Goal: Task Accomplishment & Management: Manage account settings

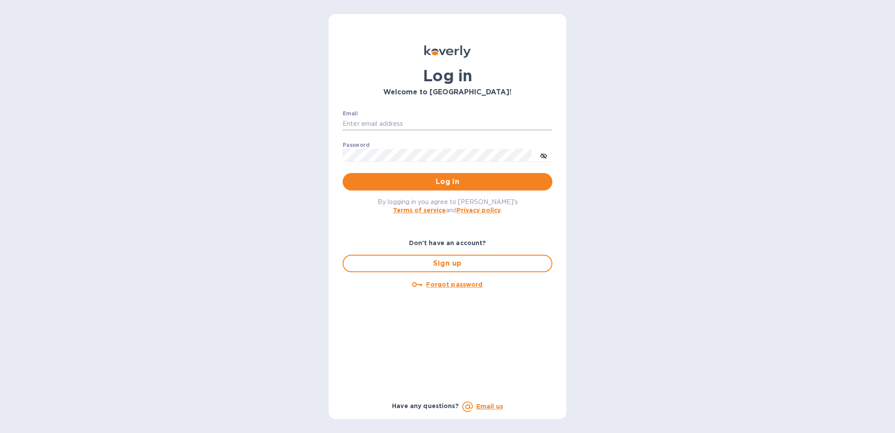
click at [383, 122] on input "Email" at bounding box center [448, 124] width 210 height 13
type input "ezra@dglusa.com"
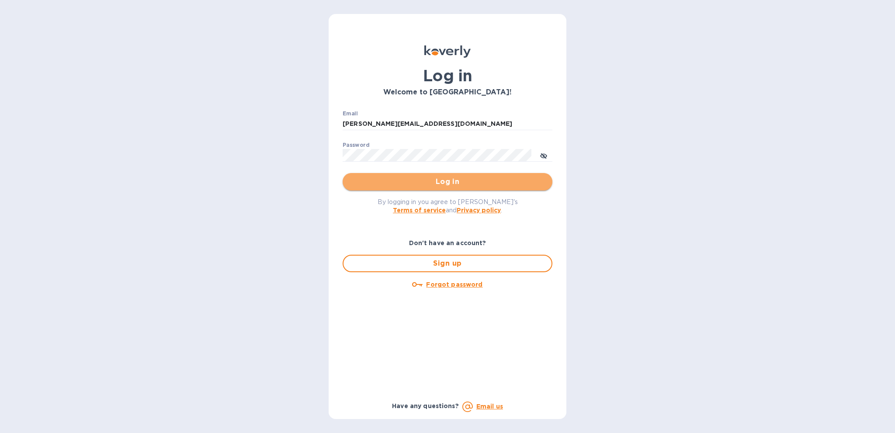
click at [442, 181] on span "Log in" at bounding box center [448, 182] width 196 height 10
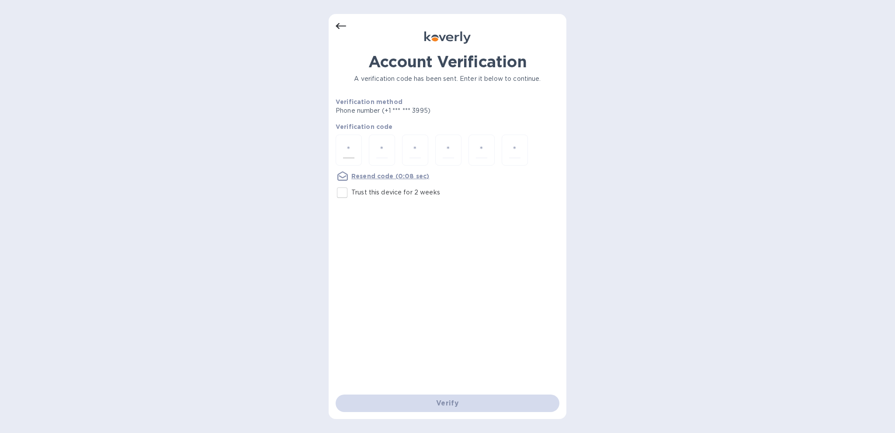
click at [350, 149] on input "number" at bounding box center [348, 150] width 11 height 16
type input "5"
type input "4"
type input "3"
type input "5"
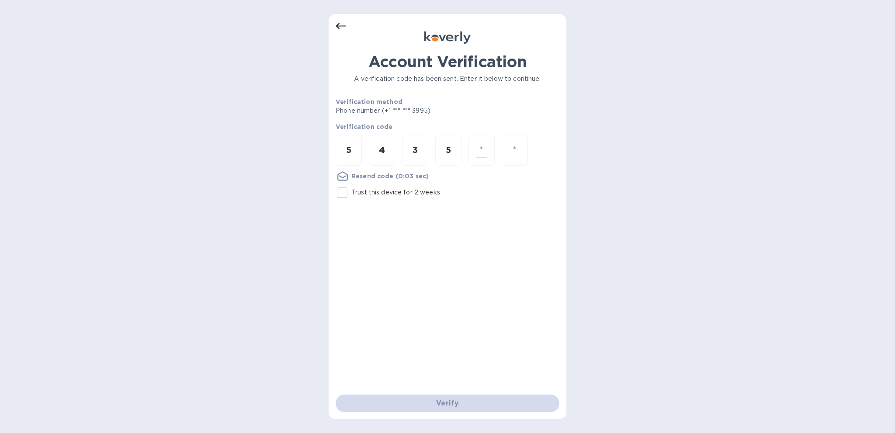
type input "2"
type input "5"
